Goal: Navigation & Orientation: Find specific page/section

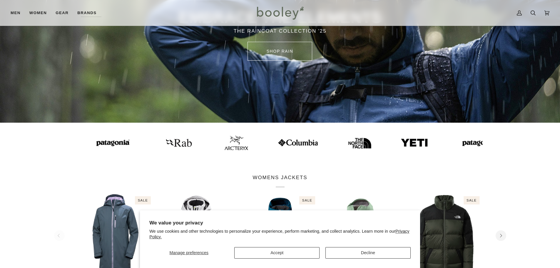
scroll to position [88, 0]
drag, startPoint x: 283, startPoint y: 251, endPoint x: 286, endPoint y: 250, distance: 3.0
click at [283, 250] on button "Accept" at bounding box center [276, 252] width 85 height 11
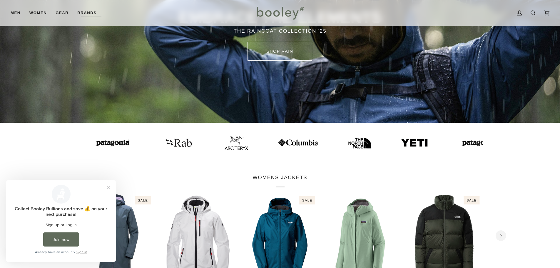
scroll to position [0, 0]
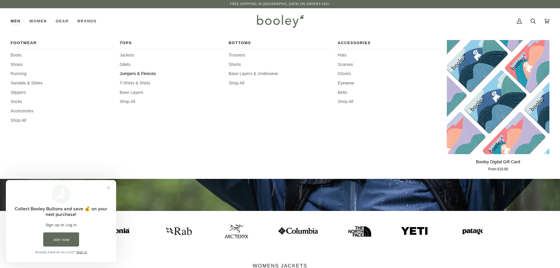
click at [129, 73] on span "Jumpers & Fleeces" at bounding box center [171, 74] width 103 height 6
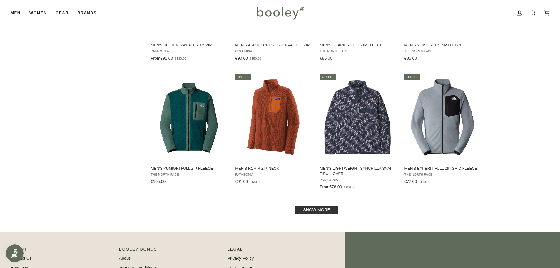
scroll to position [588, 0]
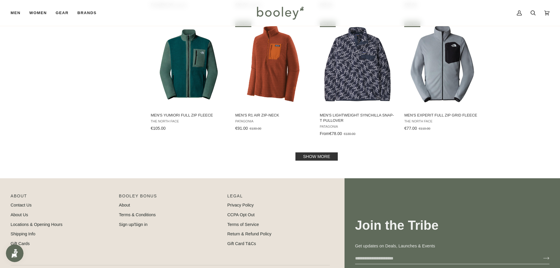
click at [317, 153] on link "Show more" at bounding box center [317, 156] width 42 height 8
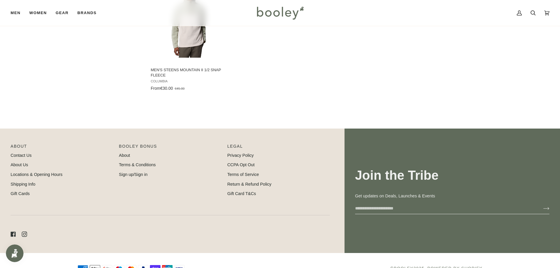
scroll to position [1000, 0]
